Goal: Task Accomplishment & Management: Manage account settings

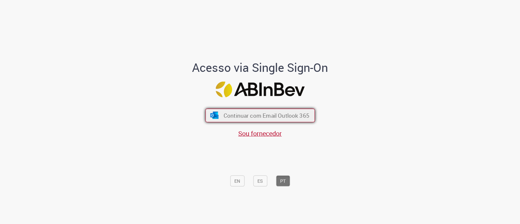
drag, startPoint x: 0, startPoint y: 0, endPoint x: 245, endPoint y: 114, distance: 269.9
click at [245, 114] on span "Continuar com Email Outlook 365" at bounding box center [266, 115] width 86 height 7
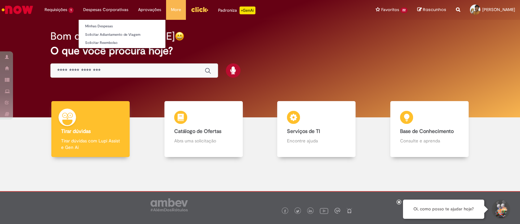
click at [78, 7] on li "Despesas Corporativas Minhas Despesas Solicitar Adiantamento de Viagem Solicita…" at bounding box center [59, 10] width 39 height 20
click at [101, 23] on link "Minhas Despesas" at bounding box center [122, 26] width 87 height 7
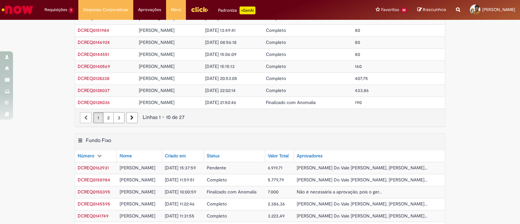
scroll to position [81, 0]
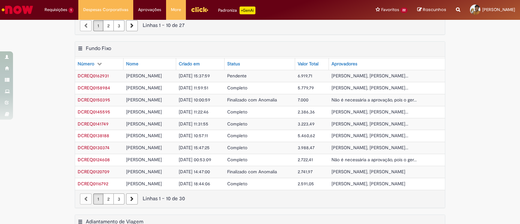
scroll to position [162, 0]
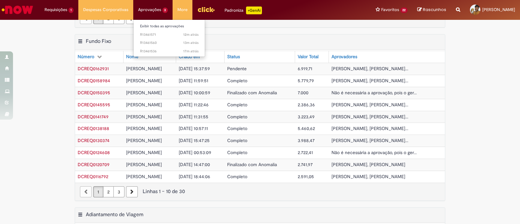
click at [78, 12] on li "Aprovações 3 Exibir todas as aprovações 12m atrás 12 minutos atrás R13461571 13…" at bounding box center [59, 10] width 39 height 20
click at [157, 26] on link "Exibir todas as aprovações" at bounding box center [170, 26] width 72 height 7
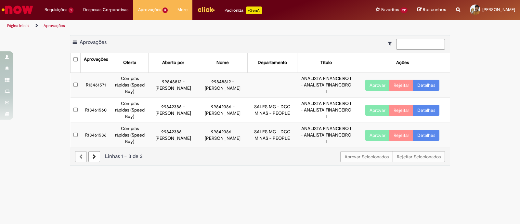
click at [72, 85] on td at bounding box center [76, 84] width 10 height 25
click at [60, 26] on link "Exibir Todas as Solicitações" at bounding box center [76, 26] width 72 height 7
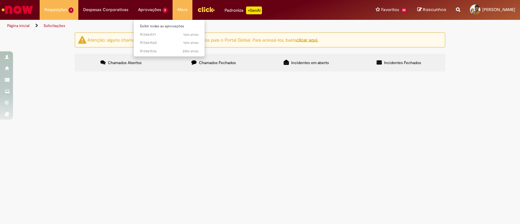
click at [78, 13] on li "Aprovações 3 Exibir todas as aprovações 16m atrás 16 minutos atrás R13461571 16…" at bounding box center [59, 10] width 39 height 20
click at [78, 9] on li "Aprovações 3 Exibir todas as aprovações 16m atrás 16 minutos atrás R13461571 16…" at bounding box center [59, 10] width 39 height 20
click at [153, 26] on link "Exibir todas as aprovações" at bounding box center [170, 26] width 72 height 7
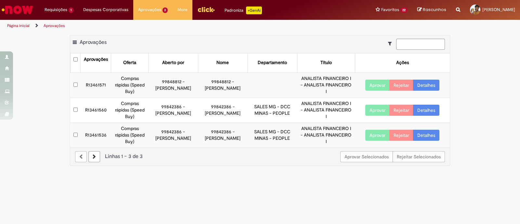
click at [427, 86] on link "Detalhes" at bounding box center [426, 85] width 26 height 11
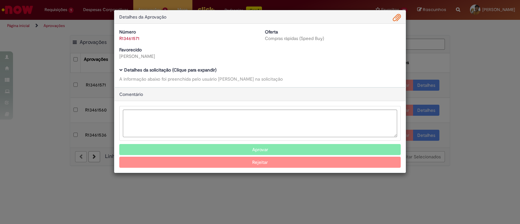
click at [421, 84] on div "Detalhes da Aprovação Número R13461571 Oferta Compras rápidas (Speed Buy) Favor…" at bounding box center [260, 112] width 520 height 224
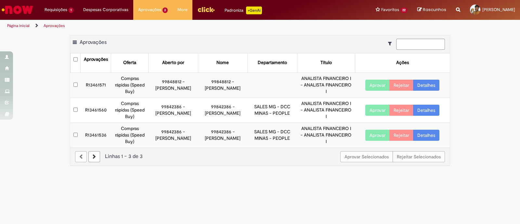
click at [418, 84] on link "Detalhes" at bounding box center [426, 85] width 26 height 11
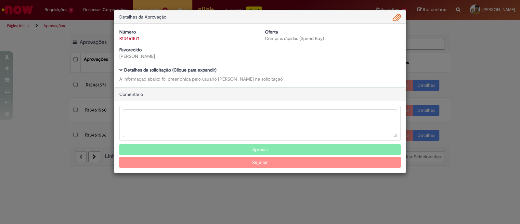
click at [122, 71] on span "Ambev Approval Modal" at bounding box center [121, 70] width 4 height 4
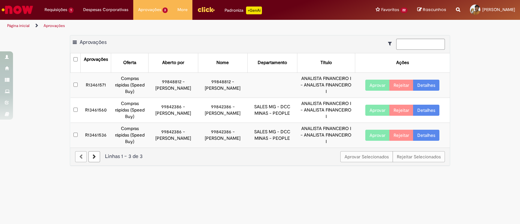
click at [429, 85] on link "Detalhes" at bounding box center [426, 85] width 26 height 11
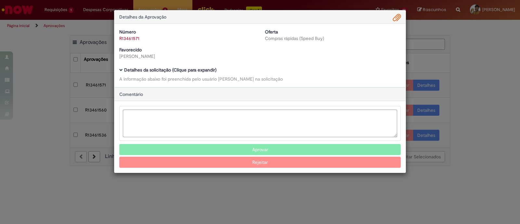
click at [120, 71] on span "Ambev Approval Modal" at bounding box center [121, 70] width 4 height 4
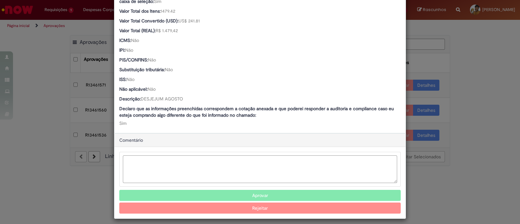
scroll to position [406, 0]
click at [266, 168] on textarea "Ambev Approval Modal" at bounding box center [260, 170] width 274 height 28
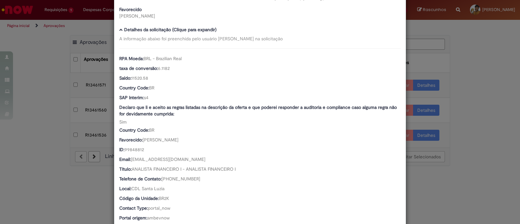
scroll to position [0, 0]
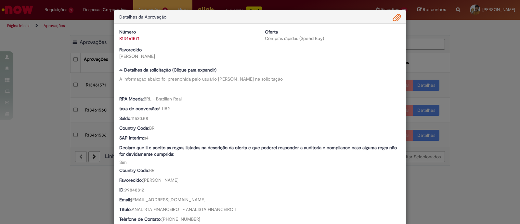
click at [482, 68] on div "Detalhes da Aprovação Número R13461571 Oferta Compras rápidas (Speed Buy) Favor…" at bounding box center [260, 112] width 520 height 224
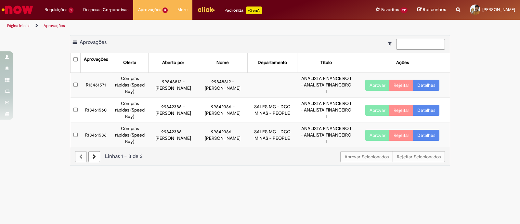
click at [376, 87] on button "Aprovar" at bounding box center [377, 85] width 24 height 11
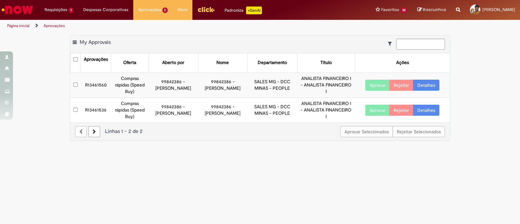
click at [428, 85] on link "Detalhes" at bounding box center [426, 85] width 26 height 11
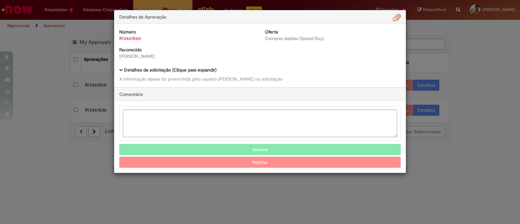
click at [124, 70] on h5 "Detalhes da solicitação (Clique para expandir)" at bounding box center [259, 70] width 281 height 5
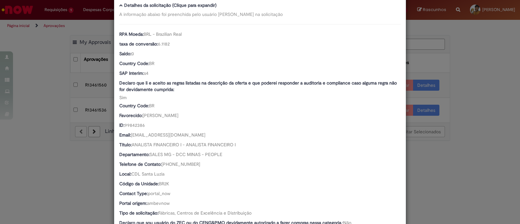
scroll to position [162, 0]
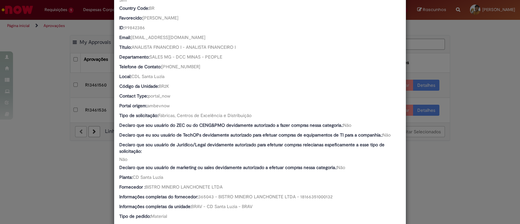
drag, startPoint x: 212, startPoint y: 134, endPoint x: 214, endPoint y: 137, distance: 3.5
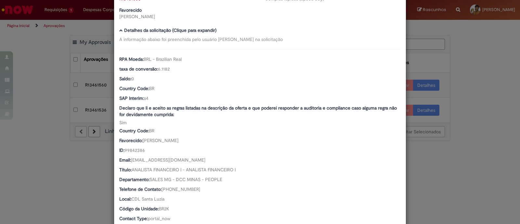
scroll to position [0, 0]
